Goal: Task Accomplishment & Management: Use online tool/utility

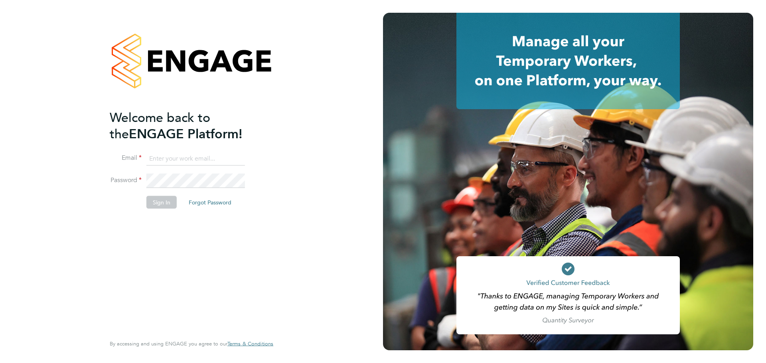
type input "[PERSON_NAME][EMAIL_ADDRESS][PERSON_NAME][DOMAIN_NAME]"
click at [168, 205] on button "Sign In" at bounding box center [161, 202] width 30 height 13
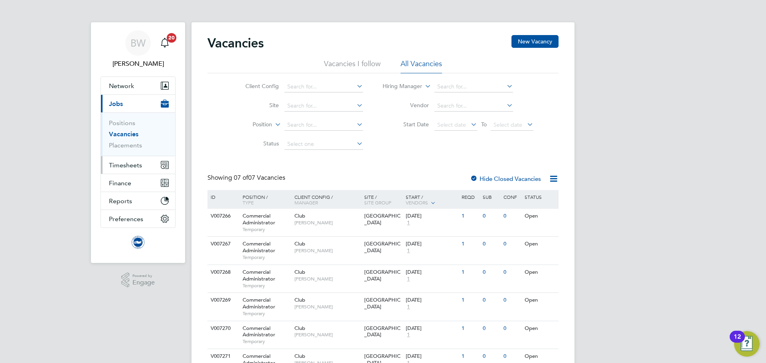
click at [132, 167] on span "Timesheets" at bounding box center [125, 165] width 33 height 8
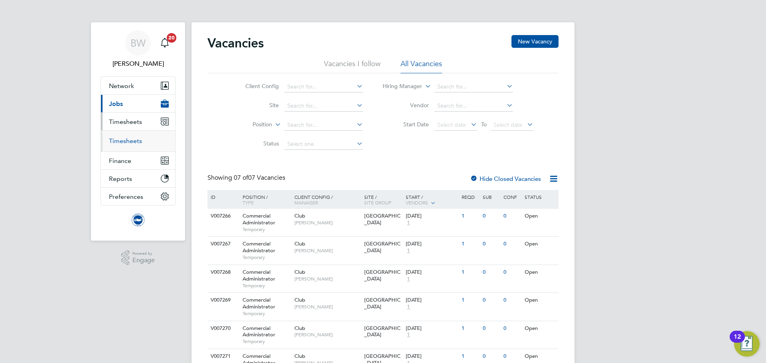
click at [130, 144] on link "Timesheets" at bounding box center [125, 141] width 33 height 8
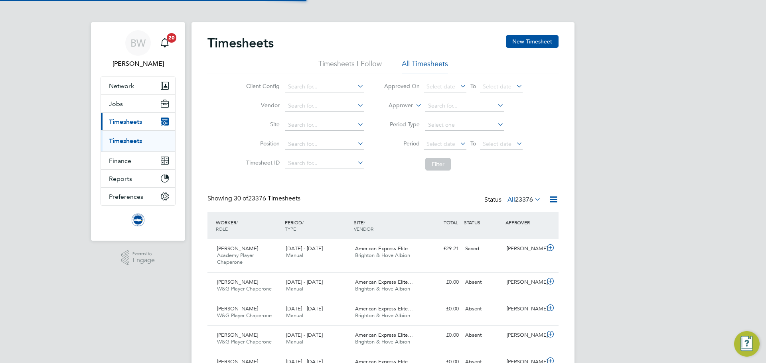
click at [277, 143] on label "Position" at bounding box center [262, 143] width 36 height 7
click at [414, 105] on icon at bounding box center [414, 103] width 0 height 7
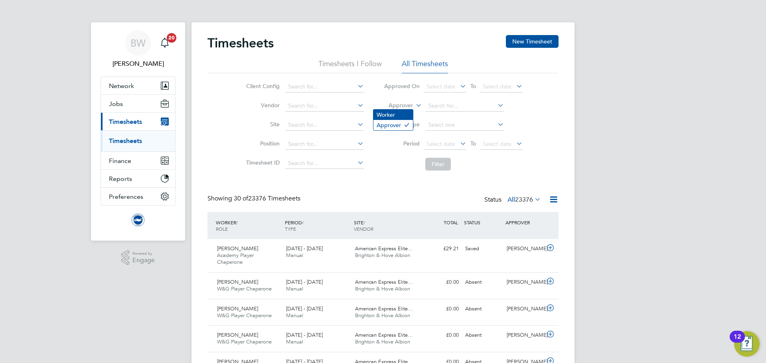
click at [396, 115] on li "Worker" at bounding box center [392, 115] width 39 height 10
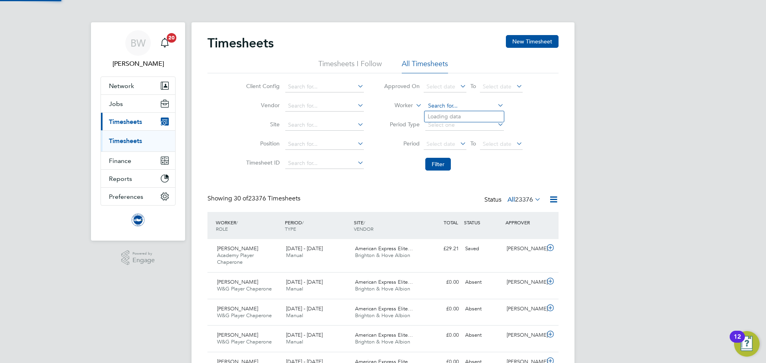
click at [439, 105] on input at bounding box center [464, 105] width 79 height 11
type input "lucas"
click at [531, 124] on li "Period Type" at bounding box center [453, 125] width 159 height 19
